Goal: Task Accomplishment & Management: Use online tool/utility

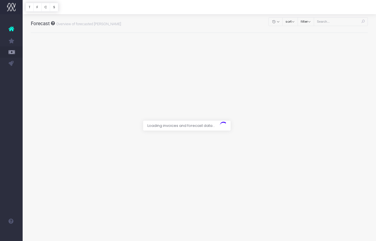
click at [354, 22] on div at bounding box center [188, 120] width 376 height 241
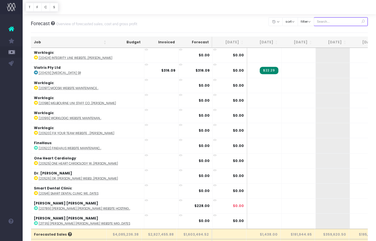
click at [338, 22] on input "text" at bounding box center [341, 21] width 54 height 9
paste input "24620"
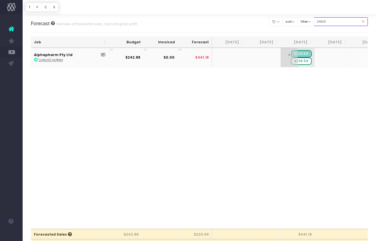
type input "24620"
click at [285, 57] on span "+" at bounding box center [289, 57] width 17 height 19
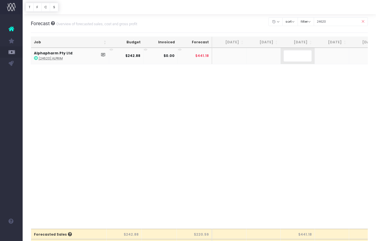
click at [284, 89] on div "Job Budget Invoiced Forecast Jun 25 Jul 25 Aug 25 Sep 25 Oct 25 Nov 25 Dec 25 J…" at bounding box center [199, 138] width 337 height 181
click at [305, 61] on span "$220.59" at bounding box center [301, 60] width 21 height 7
click at [284, 54] on span "+" at bounding box center [289, 55] width 17 height 15
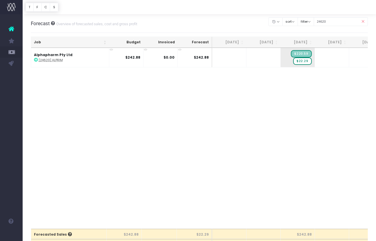
click at [299, 85] on div "Job Budget Invoiced Forecast Jun 25 Jul 25 Aug 25 Sep 25 Oct 25 Nov 25 Dec 25 J…" at bounding box center [199, 138] width 337 height 181
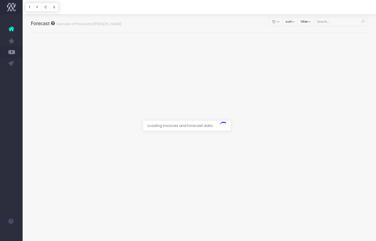
click at [344, 22] on div at bounding box center [188, 120] width 376 height 241
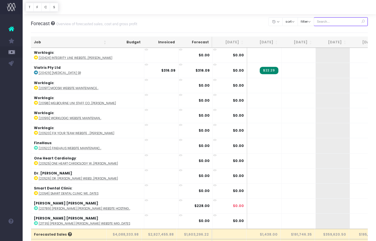
click at [342, 22] on input "text" at bounding box center [341, 21] width 54 height 9
paste input "24634"
type input "24634"
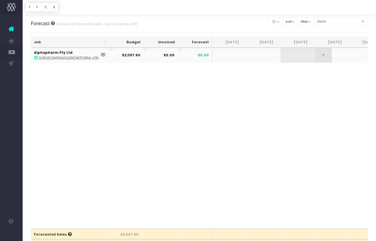
click at [322, 55] on span "+" at bounding box center [323, 55] width 17 height 15
